Goal: Check status: Check status

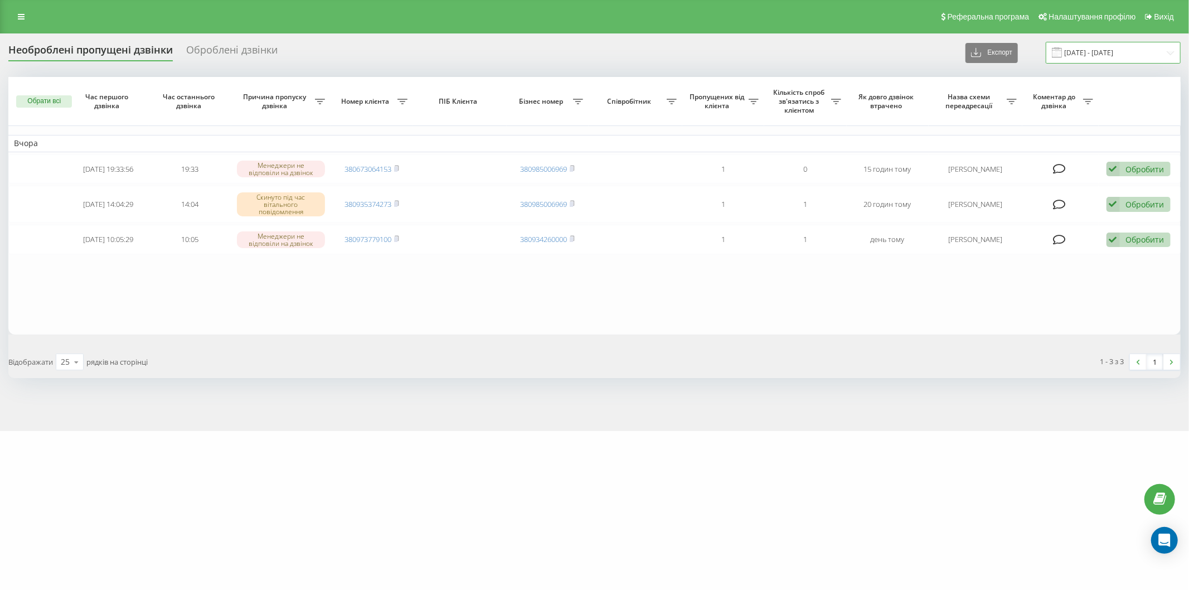
click at [1100, 52] on input "[DATE] - [DATE]" at bounding box center [1112, 53] width 135 height 22
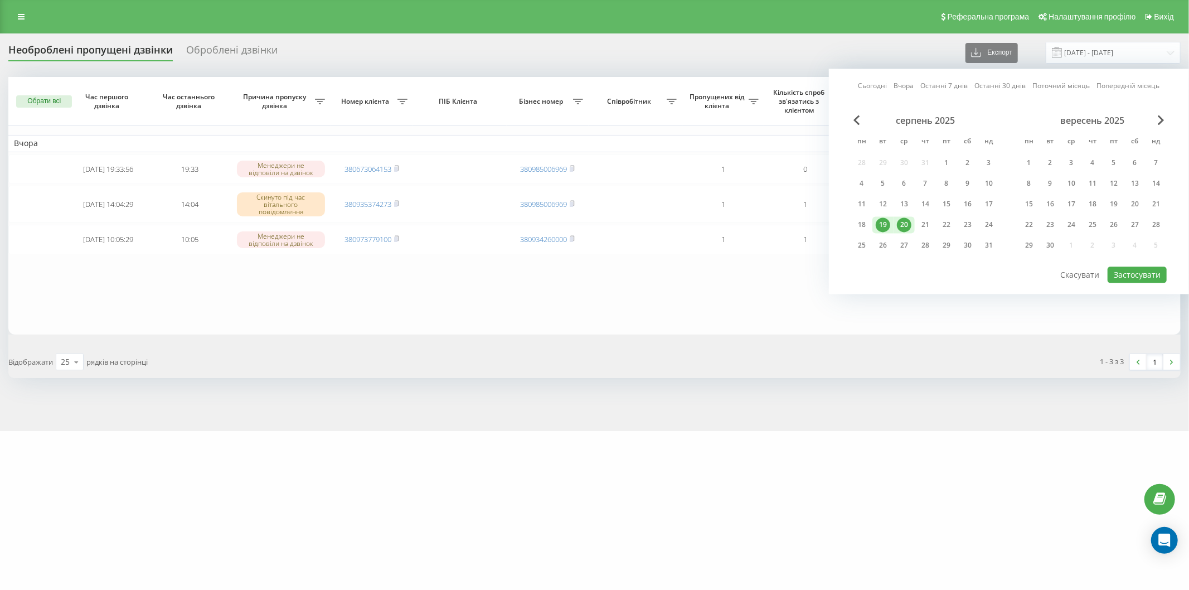
click at [906, 225] on div "20" at bounding box center [904, 224] width 14 height 14
click at [927, 222] on div "21" at bounding box center [925, 224] width 14 height 14
click at [1132, 276] on button "Застосувати" at bounding box center [1136, 274] width 59 height 16
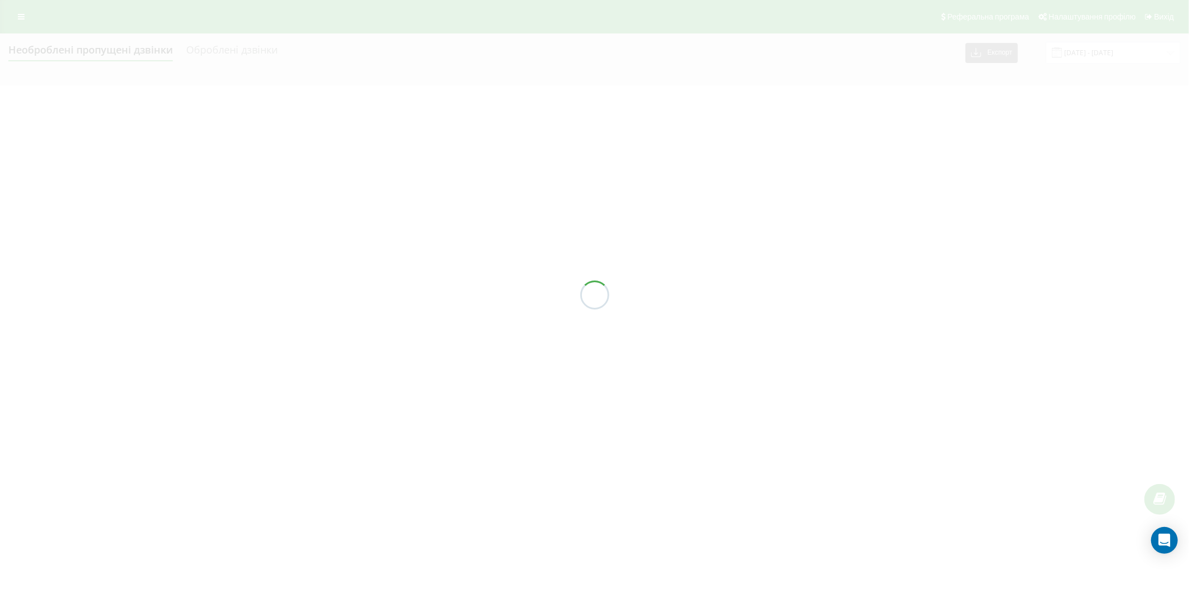
type input "[DATE] - [DATE]"
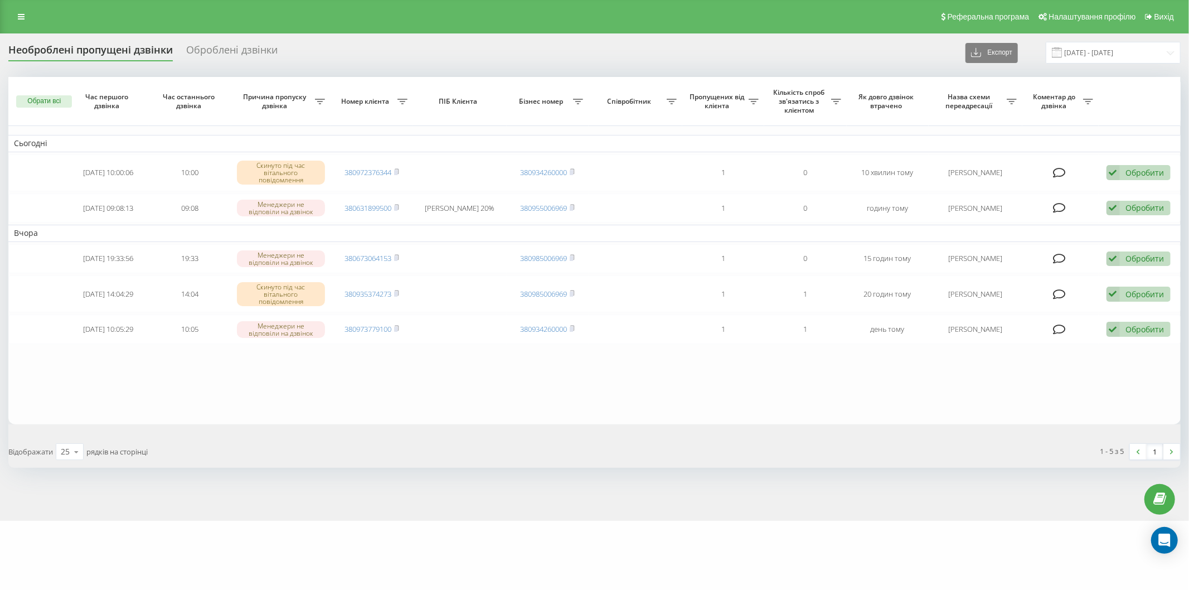
click at [141, 389] on table "Сьогодні [DATE] 10:00:06 10:00 Скинуто під час вітального повідомлення 38097237…" at bounding box center [594, 250] width 1172 height 347
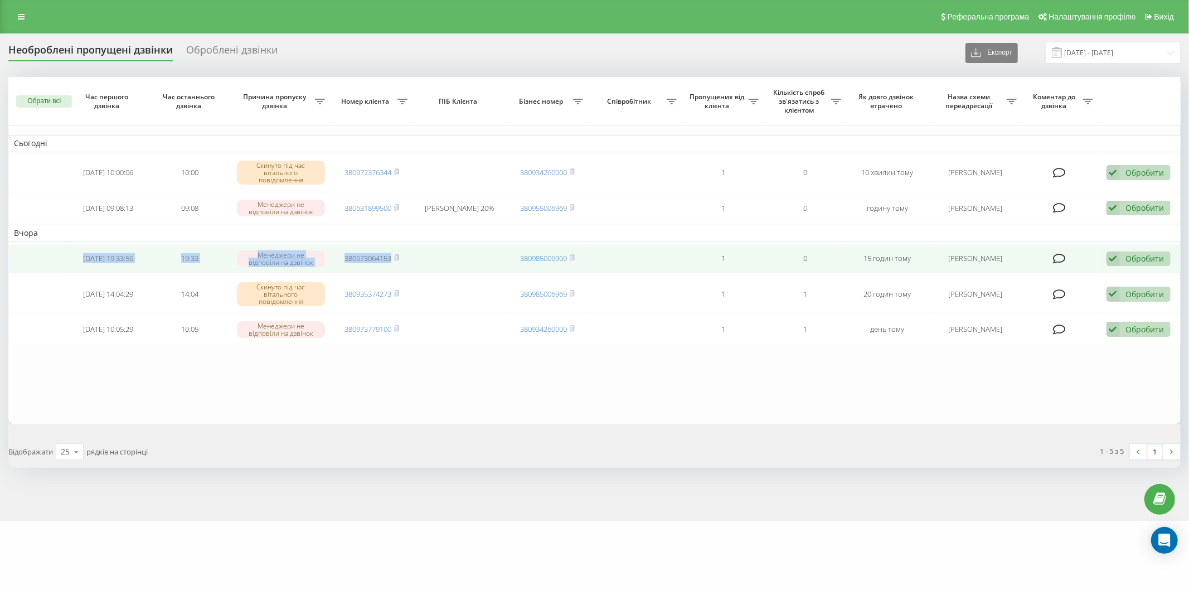
drag, startPoint x: 71, startPoint y: 260, endPoint x: 411, endPoint y: 269, distance: 340.0
click at [411, 269] on tr "[DATE] 19:33:56 19:33 [PERSON_NAME] не відповіли на дзвінок 380673064153 380985…" at bounding box center [594, 259] width 1172 height 30
copy tr "[DATE] 19:33:56 19:33 [PERSON_NAME] не відповіли на дзвінок 380673064153"
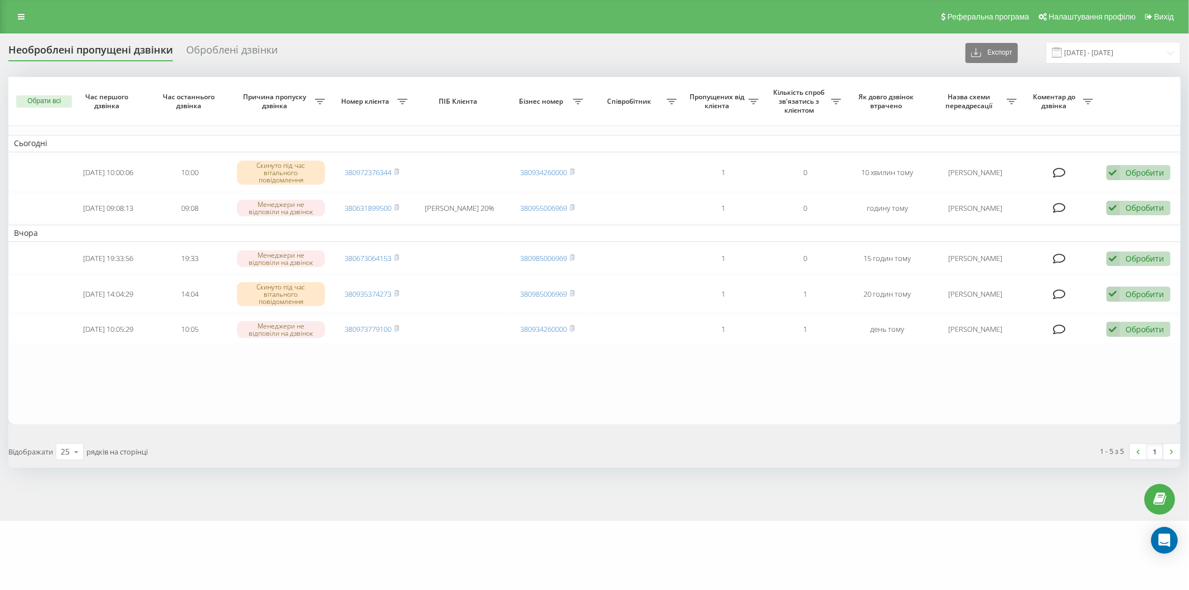
click at [158, 379] on table "Сьогодні [DATE] 10:00:06 10:00 Скинуто під час вітального повідомлення 38097237…" at bounding box center [594, 250] width 1172 height 347
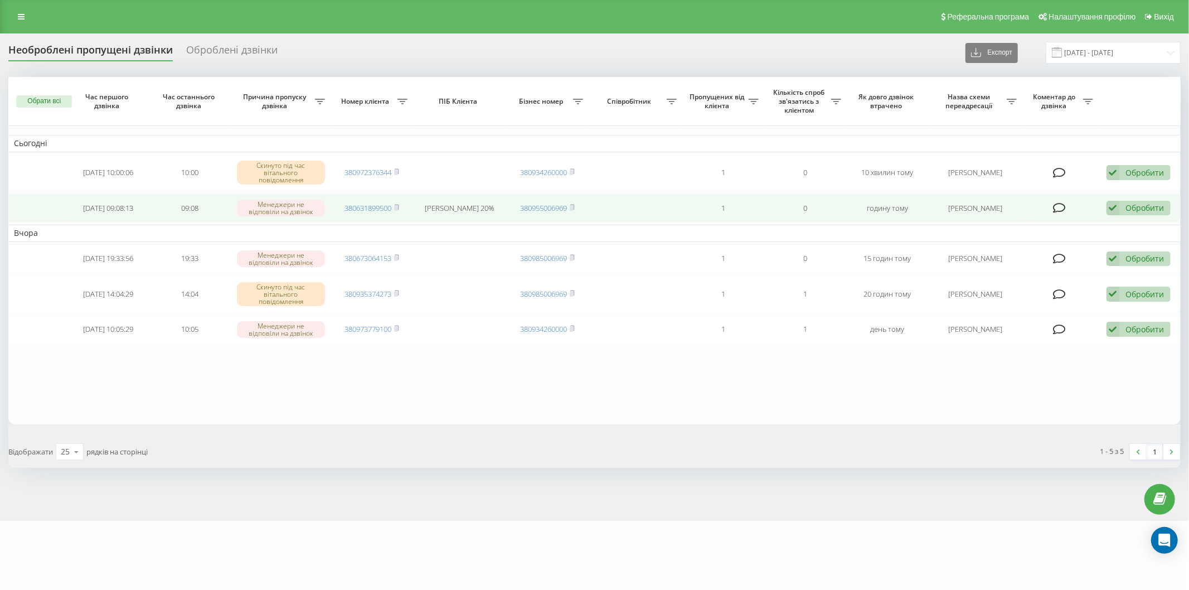
click at [1145, 207] on div "Обробити" at bounding box center [1145, 207] width 38 height 11
click at [1095, 244] on span "Зв'язався з клієнтом за допомогою іншого каналу" at bounding box center [1065, 245] width 191 height 11
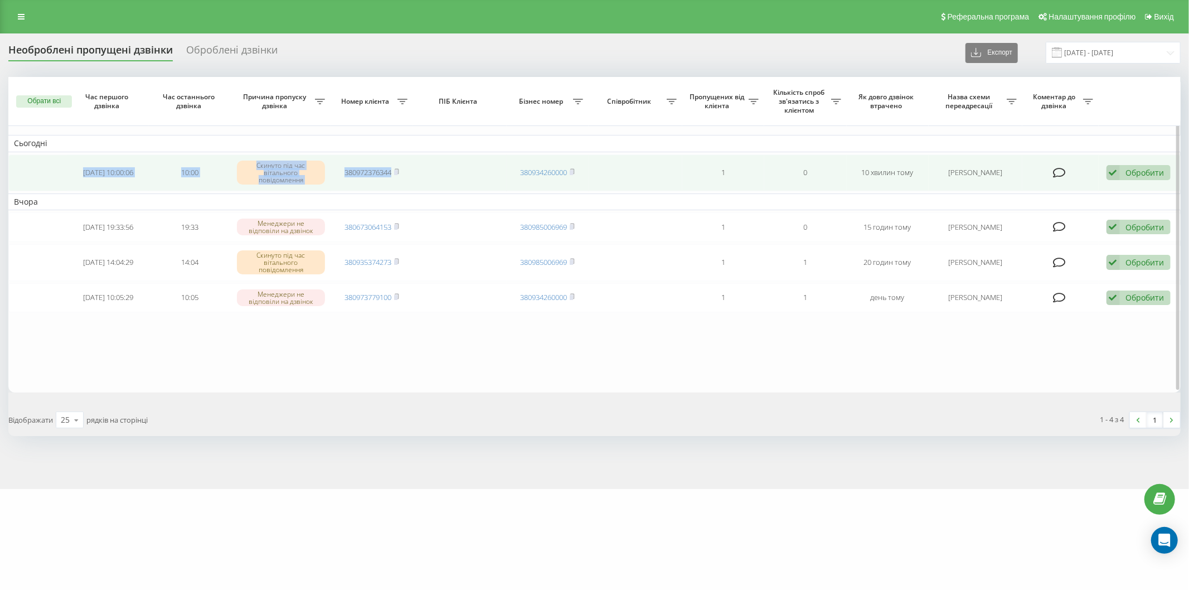
drag, startPoint x: 65, startPoint y: 168, endPoint x: 446, endPoint y: 188, distance: 381.7
click at [446, 188] on tr "[DATE] 10:00:06 10:00 Скинуто під час вітального повідомлення 380972376344 3809…" at bounding box center [594, 172] width 1172 height 37
copy tr "[DATE] 10:00:06 10:00 Скинуто під час вітального повідомлення 380972376344"
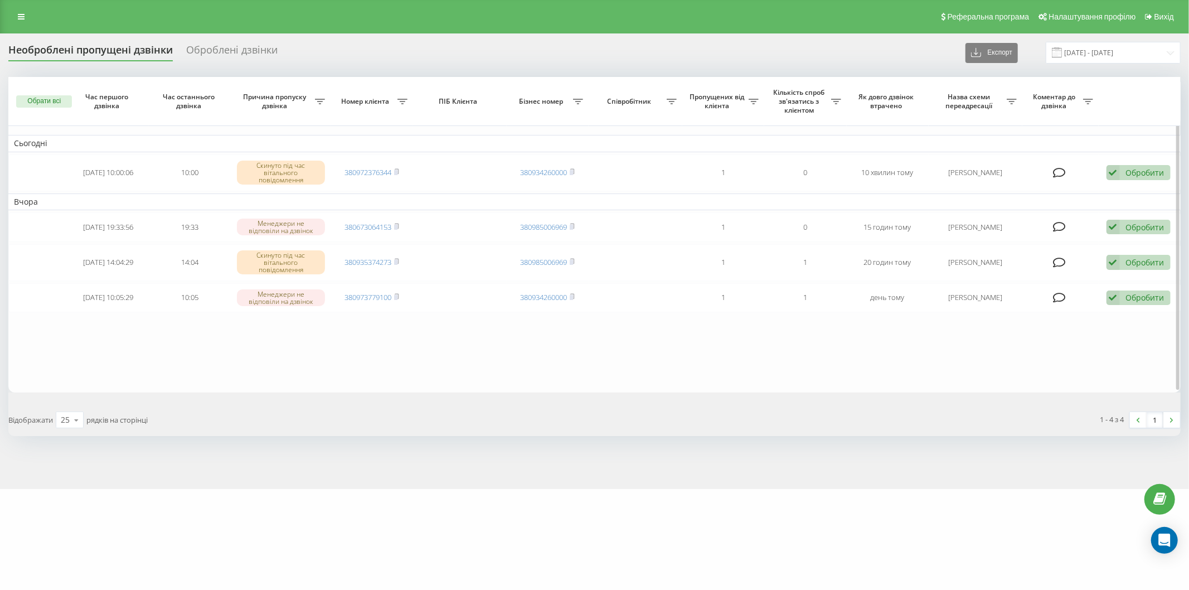
click at [173, 320] on table "Сьогодні [DATE] 10:00:06 10:00 Скинуто під час вітального повідомлення 38097237…" at bounding box center [594, 234] width 1172 height 315
